Goal: Transaction & Acquisition: Purchase product/service

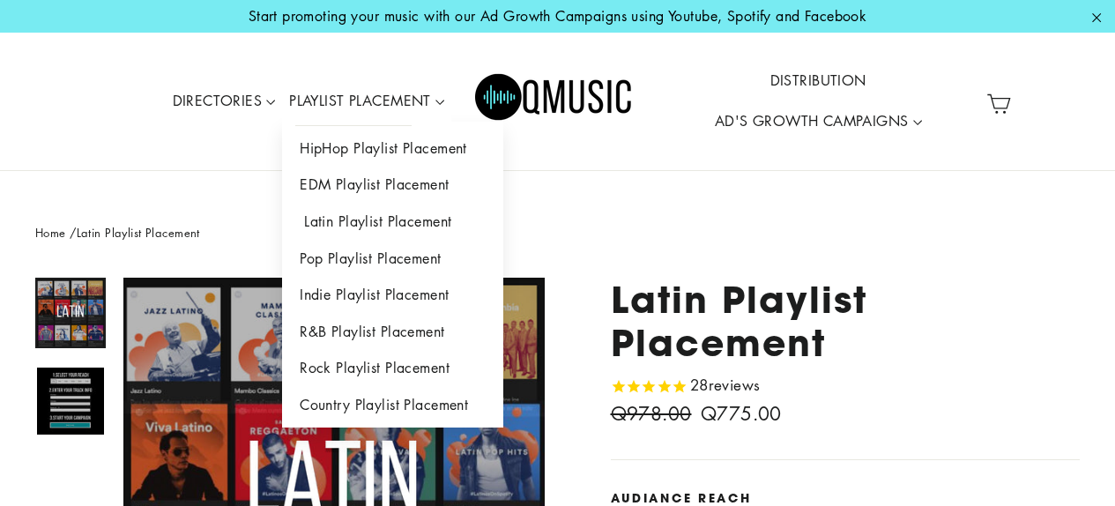
click at [404, 219] on link "Latin Playlist Placement" at bounding box center [392, 222] width 221 height 37
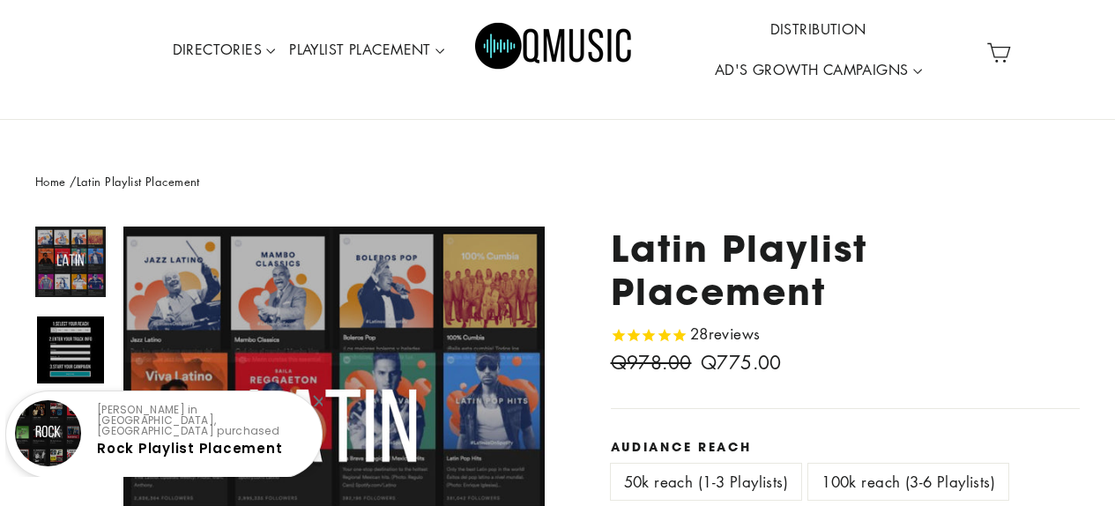
scroll to position [63, 0]
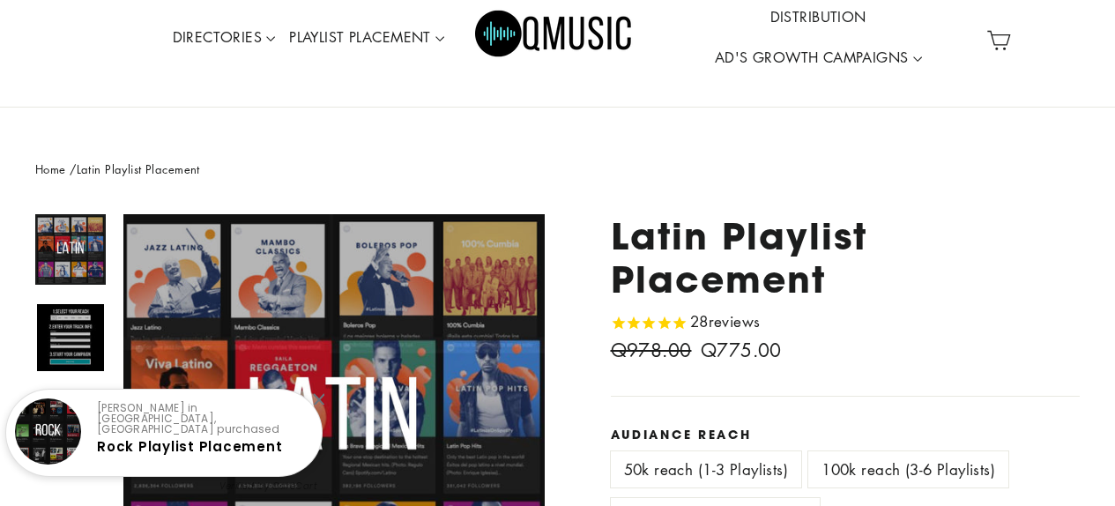
click at [723, 315] on span "reviews" at bounding box center [735, 321] width 52 height 20
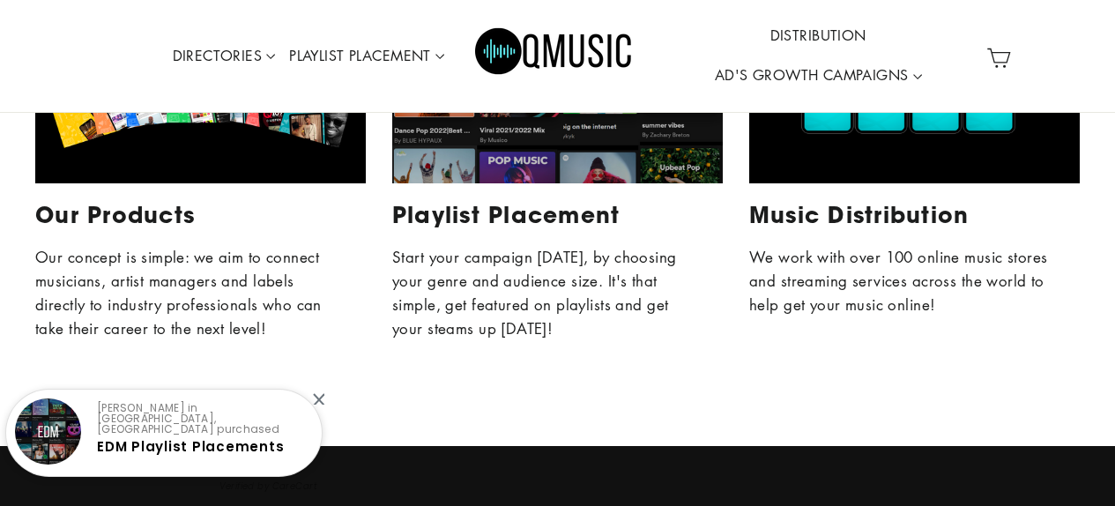
scroll to position [5276, 0]
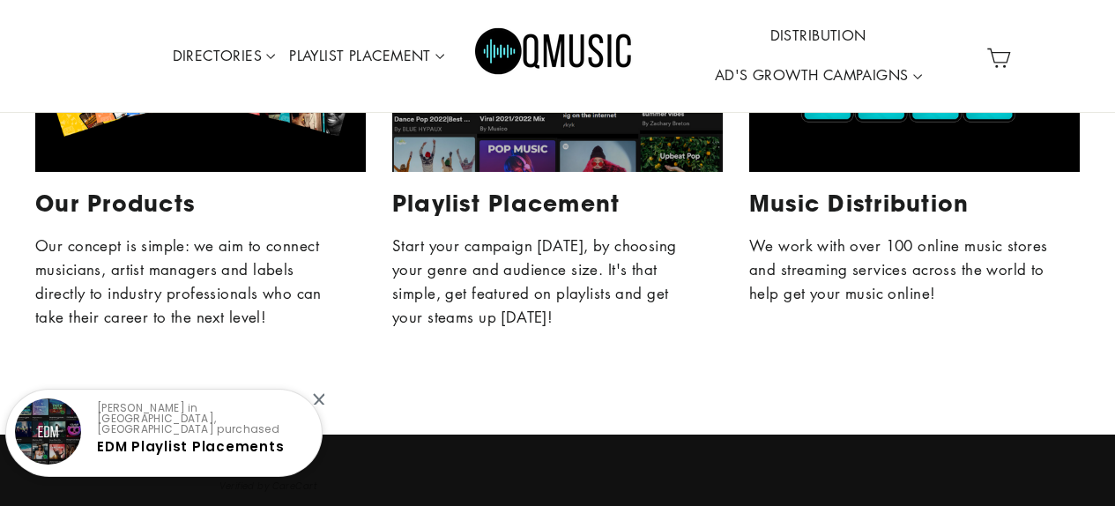
click at [503, 209] on div "Playlist Placement" at bounding box center [557, 203] width 331 height 26
click at [504, 202] on div "Playlist Placement" at bounding box center [557, 203] width 331 height 26
click at [549, 161] on div "Playlist Placement" at bounding box center [557, 79] width 331 height 186
